Goal: Transaction & Acquisition: Purchase product/service

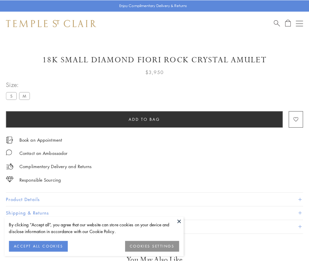
scroll to position [0, 0]
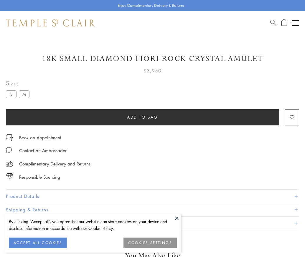
click at [142, 117] on span "Add to bag" at bounding box center [142, 117] width 31 height 6
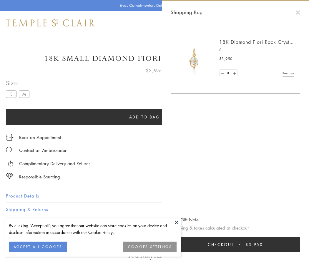
click at [243, 245] on button "Checkout $3,950" at bounding box center [236, 244] width 130 height 15
